Goal: Task Accomplishment & Management: Manage account settings

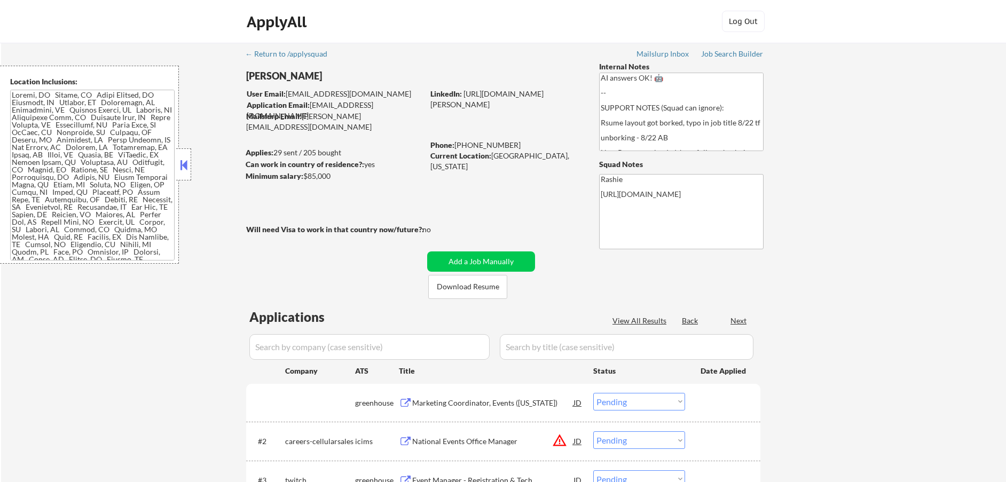
select select ""pending""
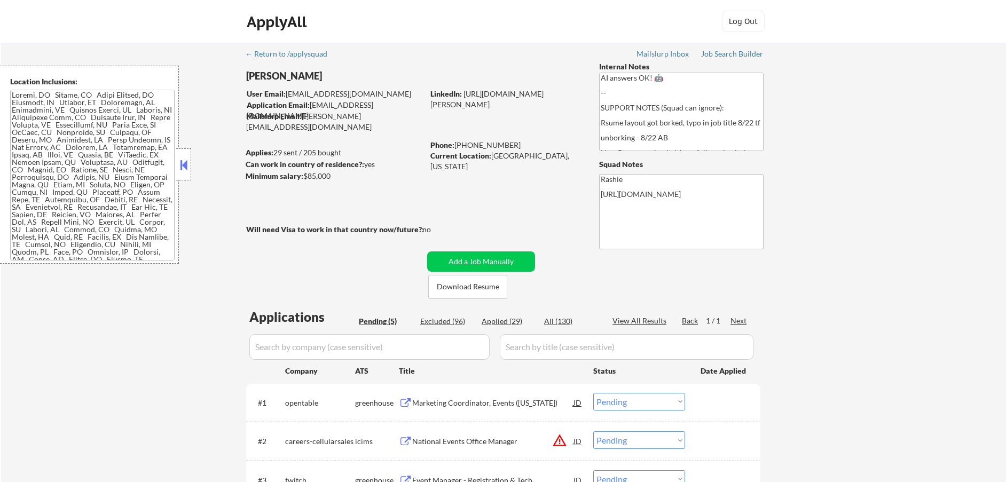
click at [446, 325] on div "Excluded (96)" at bounding box center [446, 321] width 53 height 11
select select ""excluded__other_""
select select ""excluded__expired_""
select select ""excluded__salary_""
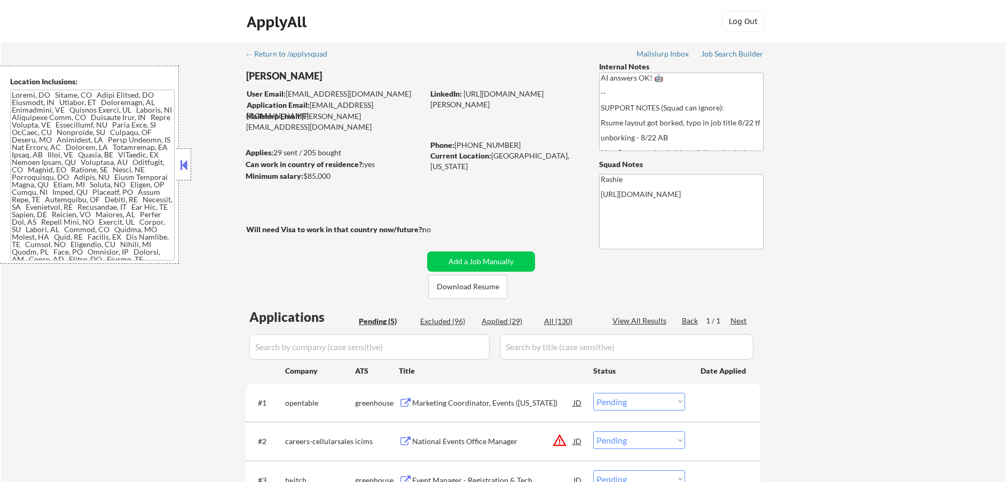
select select ""excluded__expired_""
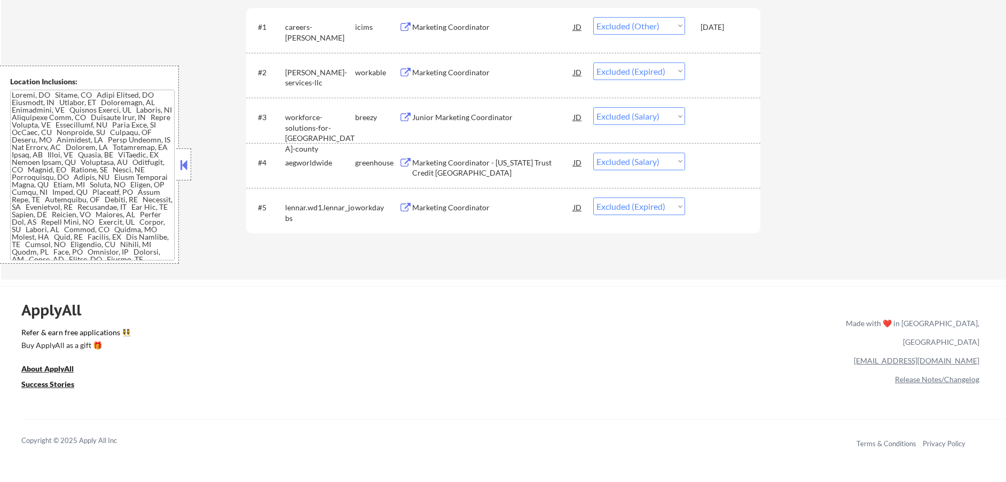
scroll to position [391, 0]
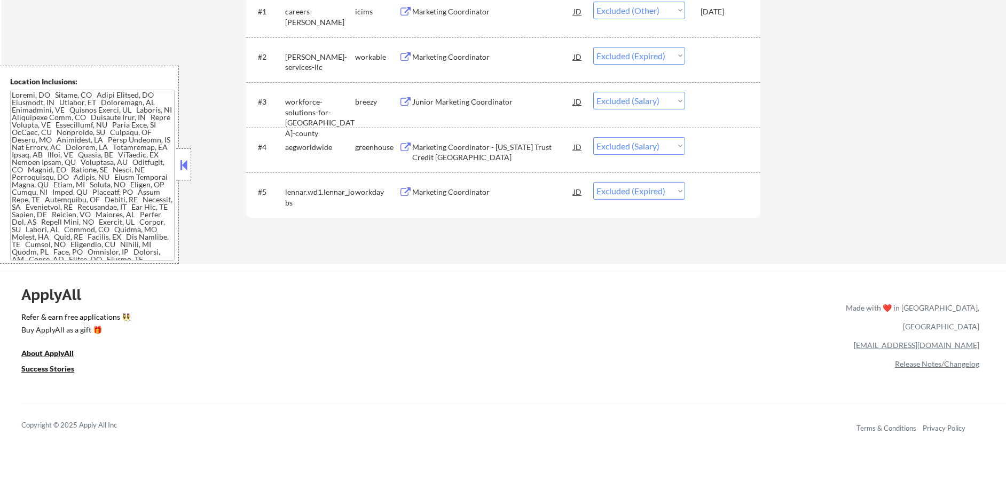
select select ""excluded__location_""
select select ""excluded__other_""
select select ""excluded__location_""
select select ""excluded__expired_""
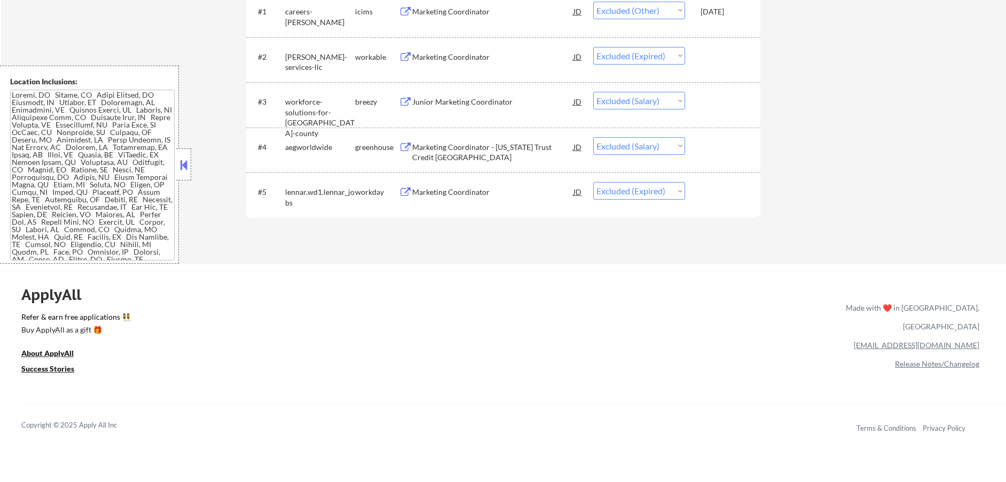
select select ""excluded__expired_""
select select ""excluded__other_""
select select ""excluded__location_""
select select ""excluded__expired_""
select select ""excluded__other_""
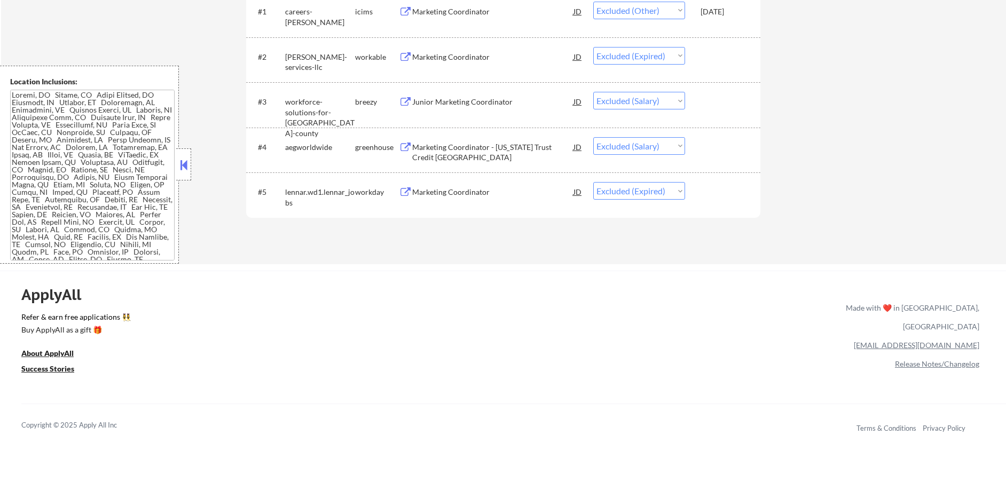
select select ""excluded__location_""
select select ""excluded__salary_""
select select ""excluded__bad_match_""
select select ""excluded""
select select ""excluded__other_""
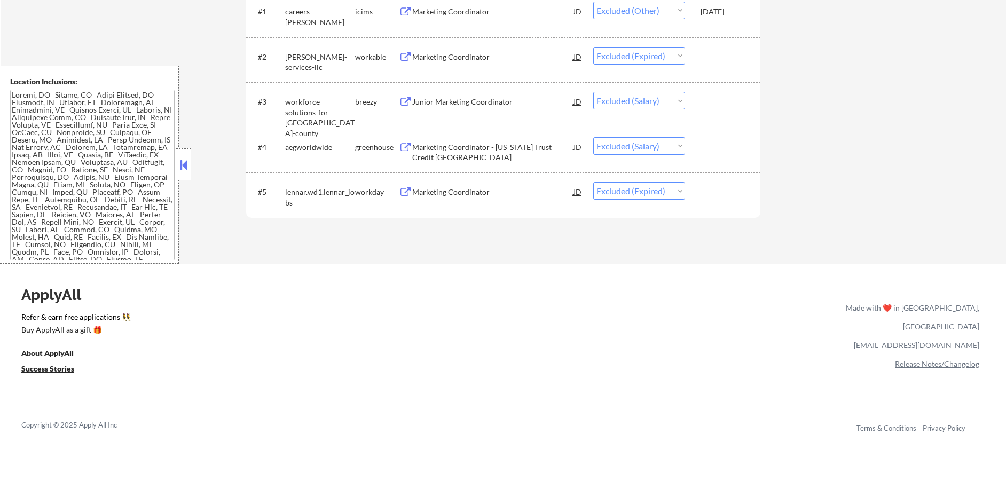
select select ""excluded__location_""
select select ""excluded__other_""
select select ""excluded__expired_""
select select ""excluded__other_""
select select ""excluded""
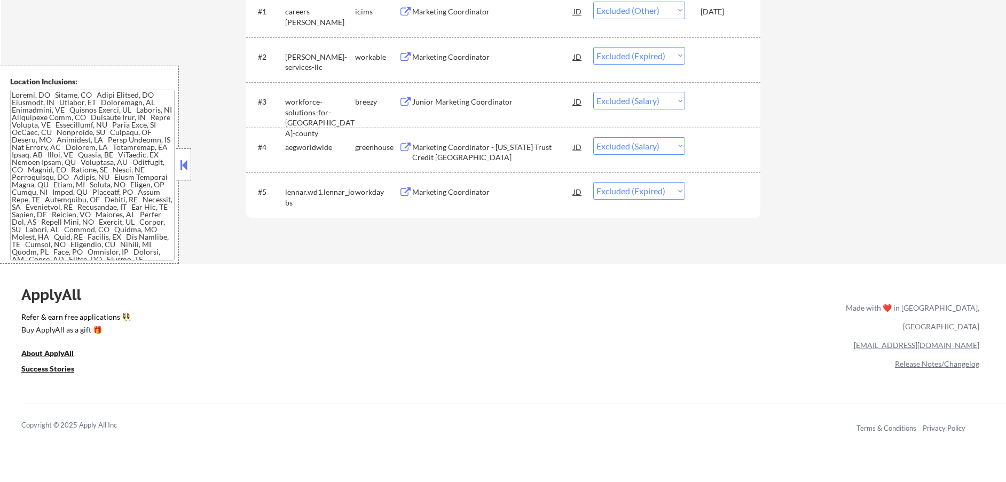
select select ""excluded""
select select ""excluded__salary_""
select select ""excluded__location_""
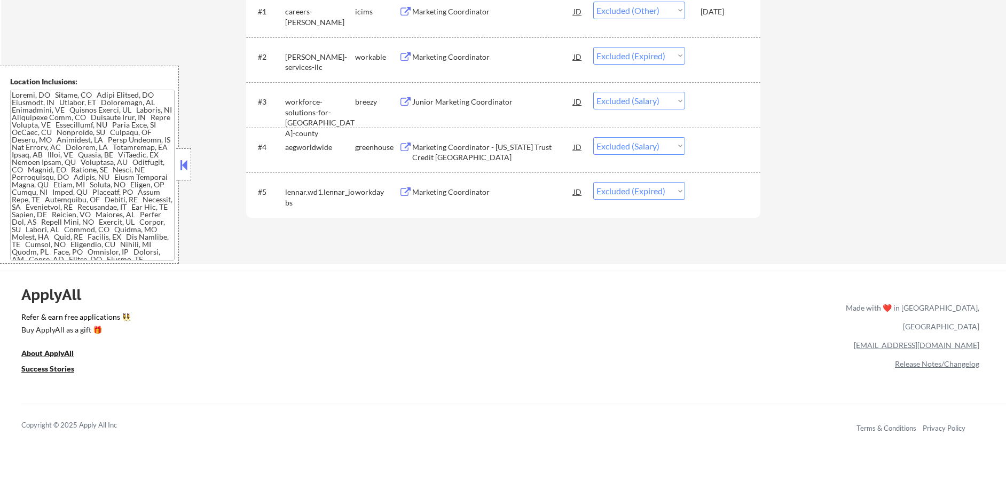
select select ""excluded__location_""
select select ""excluded__expired_""
select select ""excluded__other_""
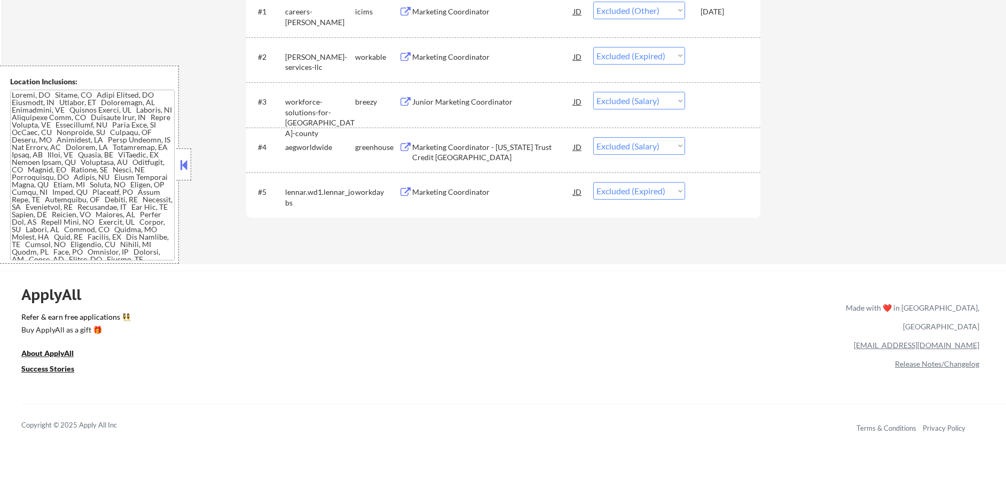
select select ""excluded__salary_""
select select ""excluded__expired_""
select select ""excluded__other_""
select select ""excluded__expired_""
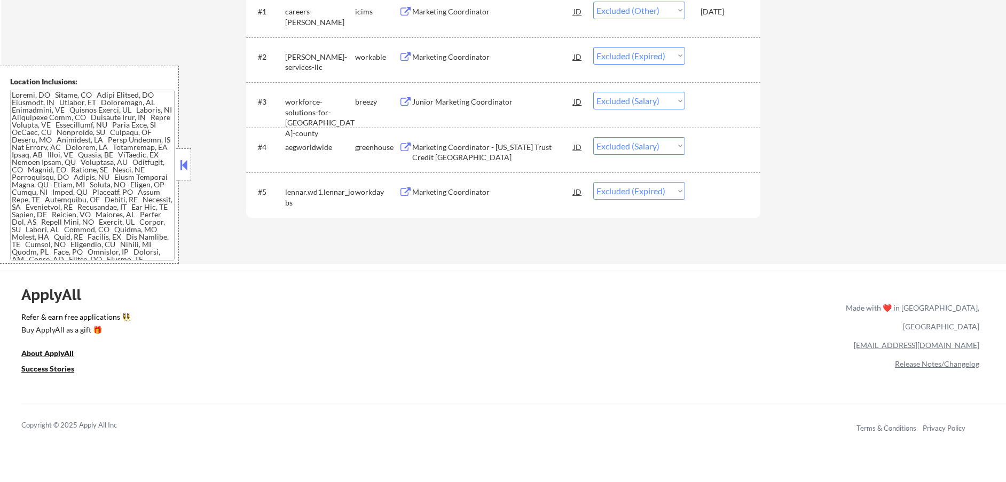
select select ""excluded__location_""
select select ""excluded__other_""
select select ""excluded__expired_""
select select ""excluded__other_""
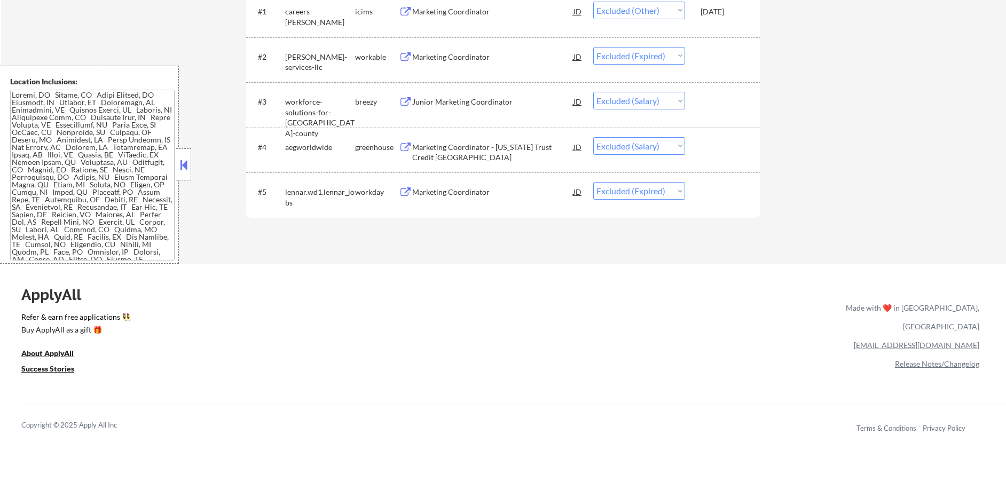
select select ""excluded__location_""
select select ""excluded__bad_match_""
select select ""excluded__location_""
select select ""excluded__other_""
select select ""excluded__salary_""
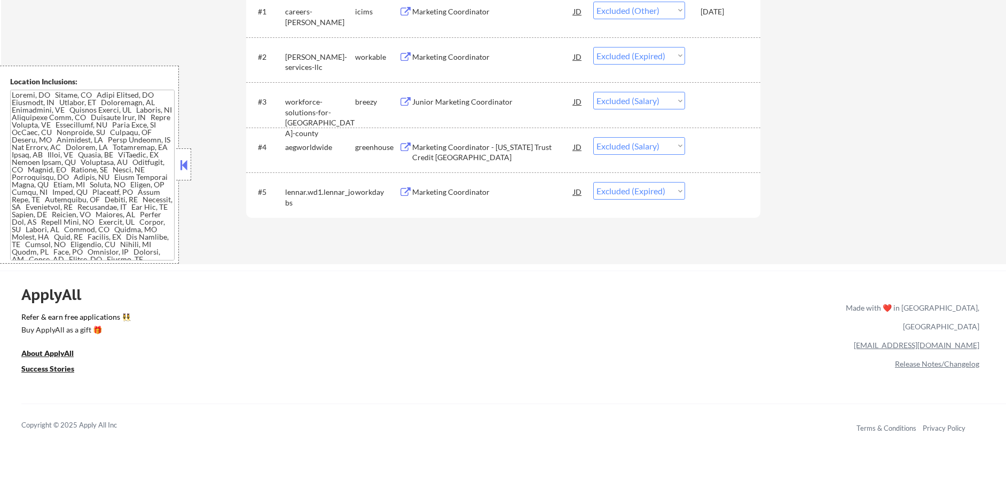
select select ""excluded__bad_match_""
select select ""excluded__expired_""
select select ""excluded__location_""
select select ""excluded""
select select ""excluded__other_""
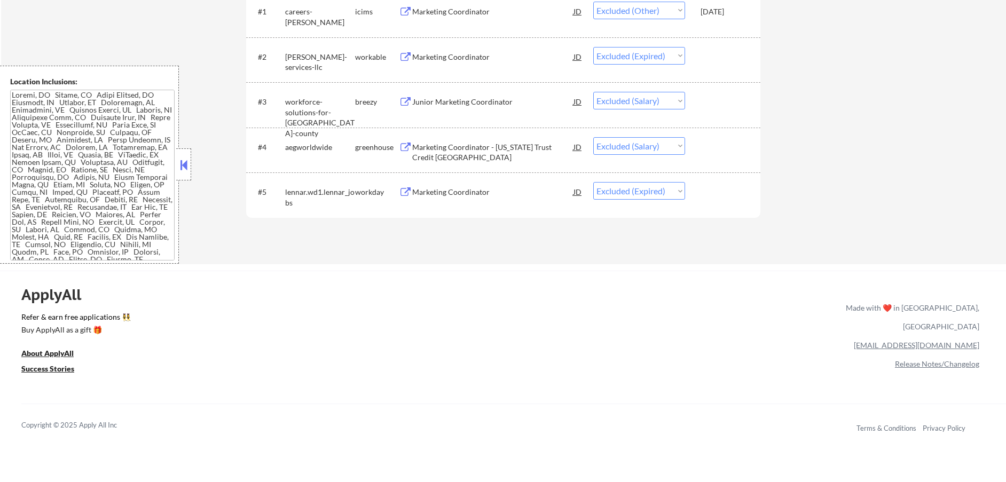
select select ""excluded__expired_""
select select ""excluded__location_""
select select ""excluded__salary_""
select select ""excluded__other_""
select select ""excluded__location_""
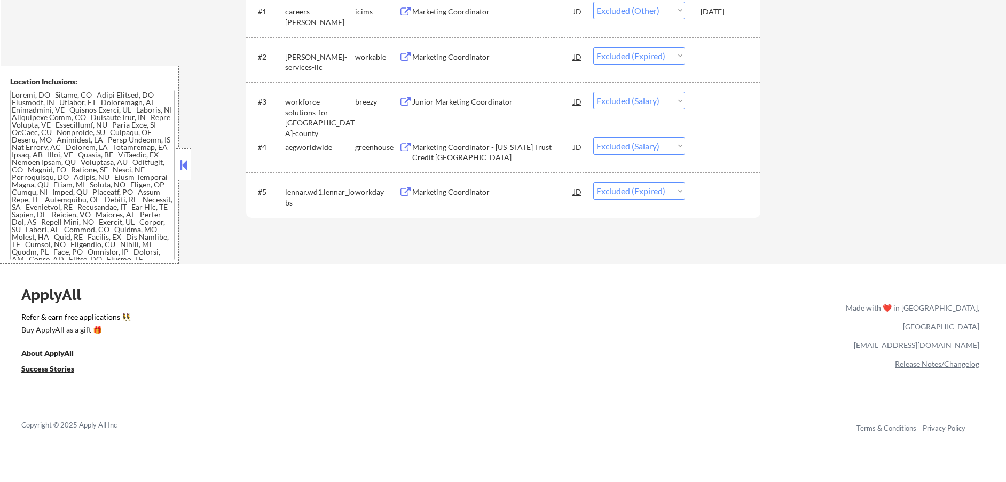
select select ""excluded__other_""
select select ""excluded__expired_""
select select ""excluded""
select select ""excluded__location_""
select select ""excluded__expired_""
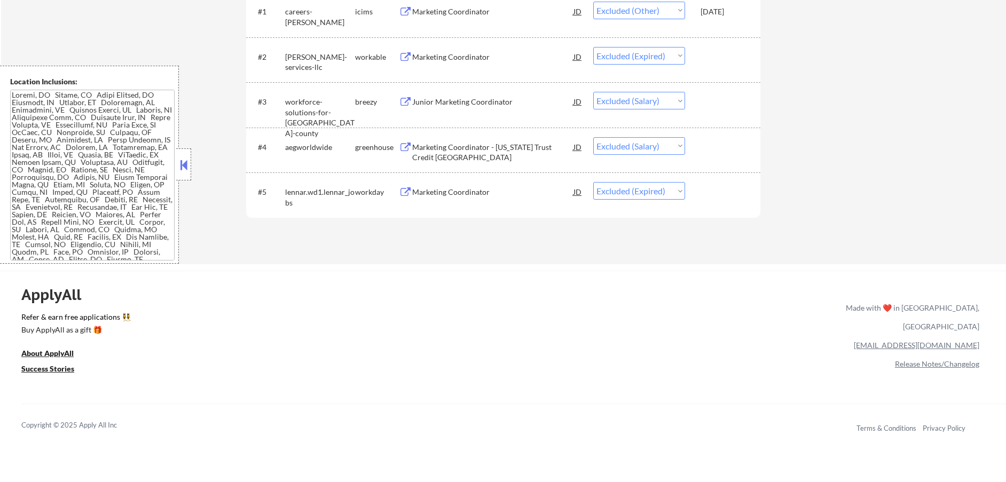
select select ""excluded__other_""
select select ""excluded__expired_""
select select ""excluded__bad_match_""
select select ""excluded__expired_""
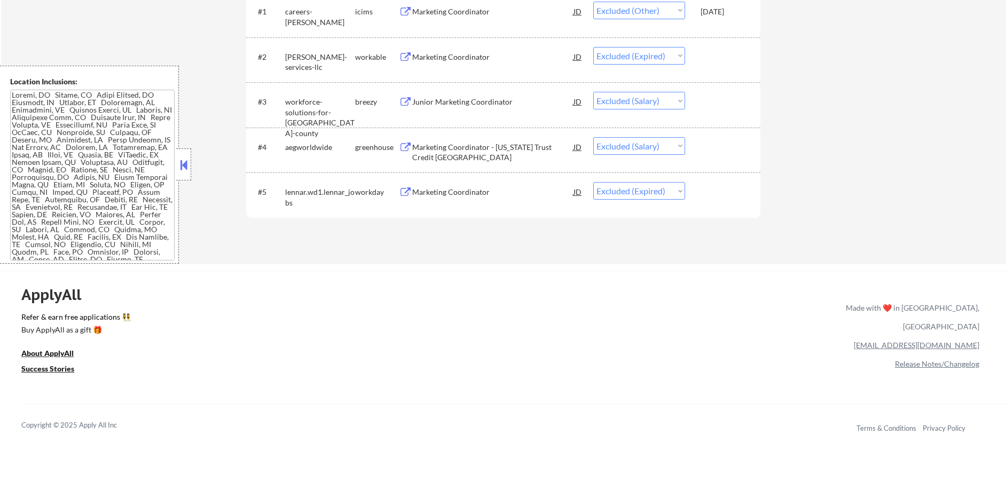
select select ""excluded__location_""
select select ""excluded__other_""
select select ""excluded__expired_""
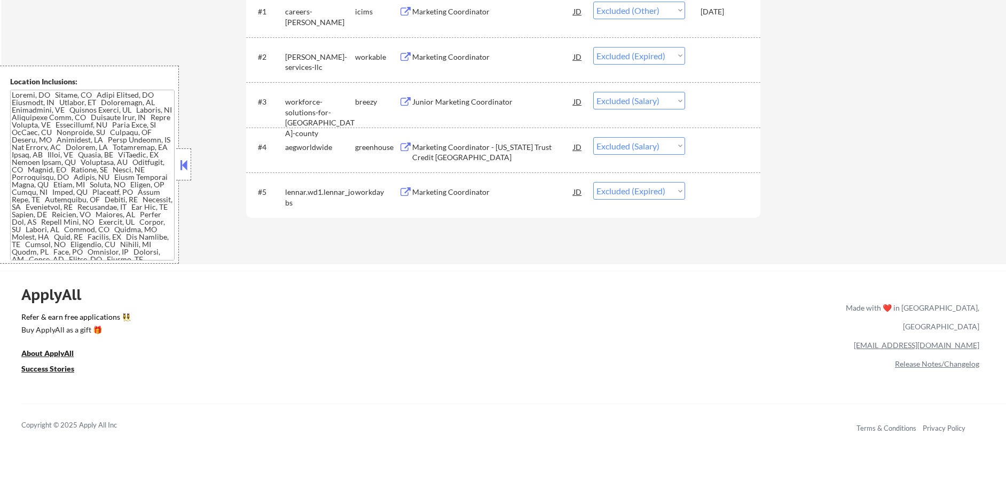
select select ""excluded__expired_""
select select ""excluded__location_""
select select ""excluded__bad_match_""
select select ""excluded__other_""
select select ""excluded__expired_""
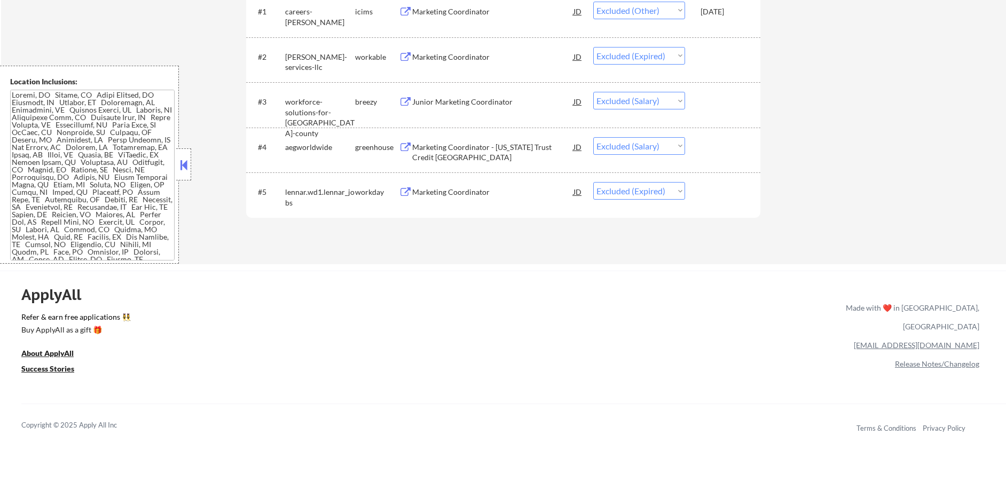
select select ""excluded__other_""
select select ""excluded__expired_""
select select ""excluded__bad_match_""
select select ""excluded__location_""
select select ""excluded__other_""
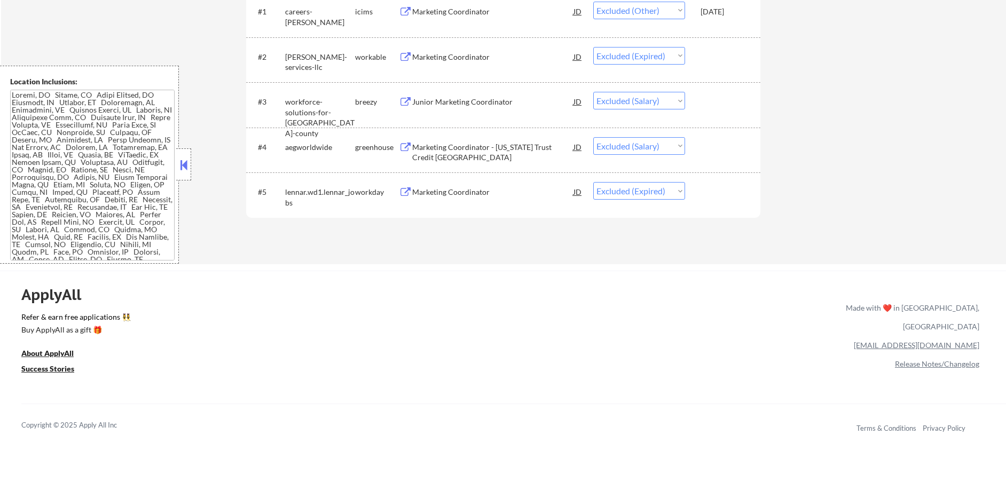
select select ""excluded__bad_match_""
select select ""excluded__location_""
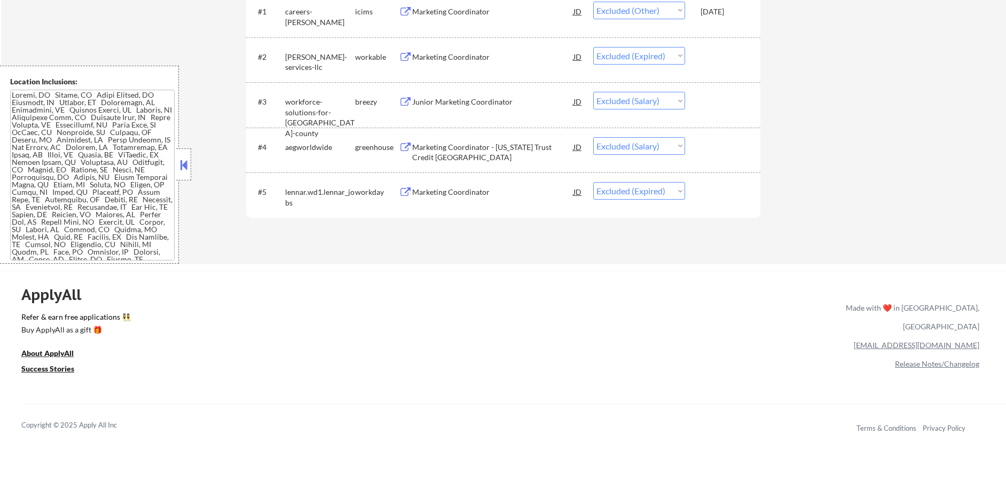
select select ""excluded__location_""
select select ""excluded__salary_""
select select ""excluded__bad_match_""
select select ""excluded__other_""
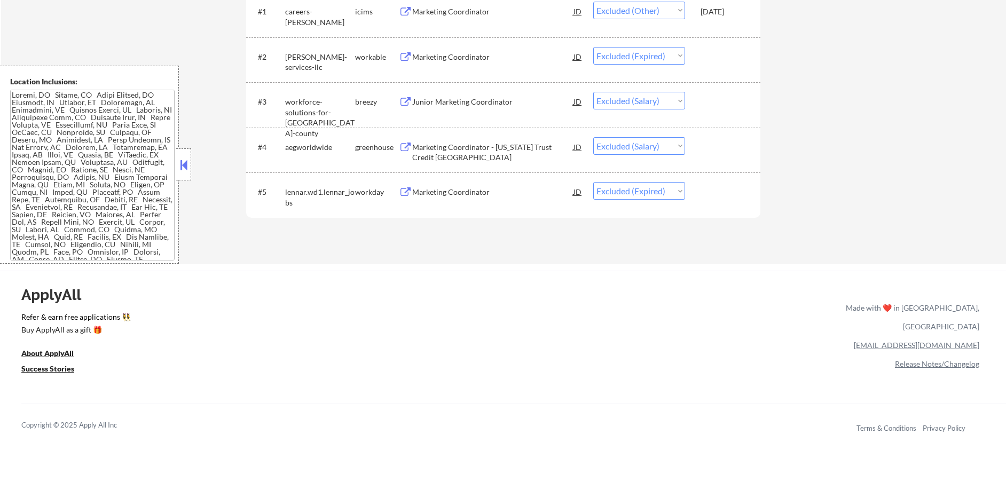
select select ""excluded__other_""
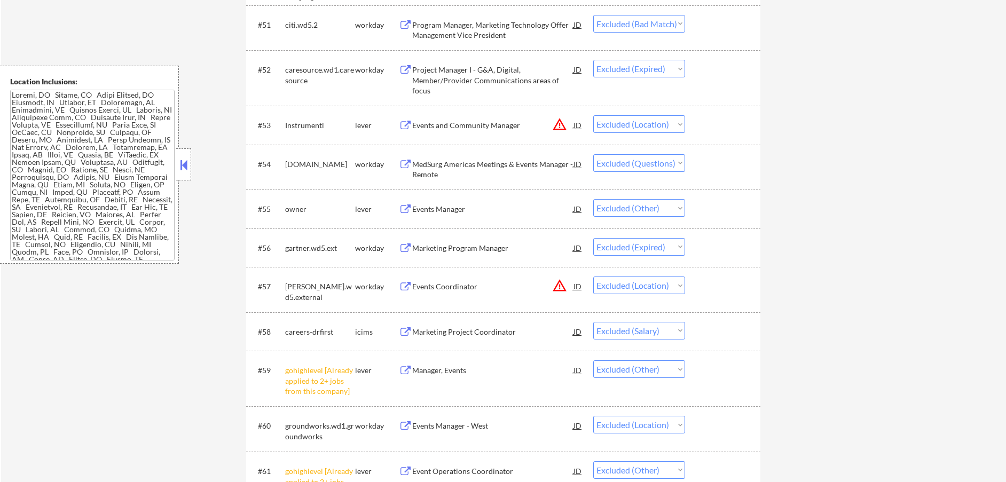
scroll to position [2421, 0]
